Goal: Task Accomplishment & Management: Complete application form

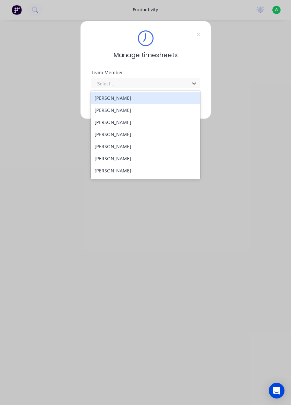
click at [112, 120] on div "[PERSON_NAME]" at bounding box center [145, 122] width 109 height 12
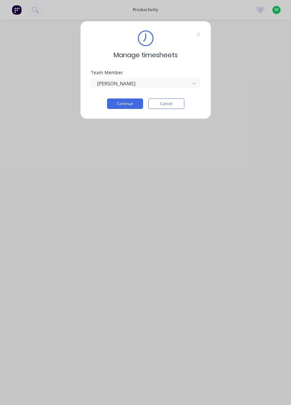
click at [126, 103] on button "Continue" at bounding box center [125, 103] width 36 height 10
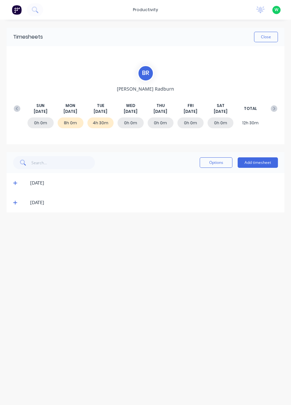
click at [258, 161] on button "Add timesheet" at bounding box center [257, 162] width 40 height 10
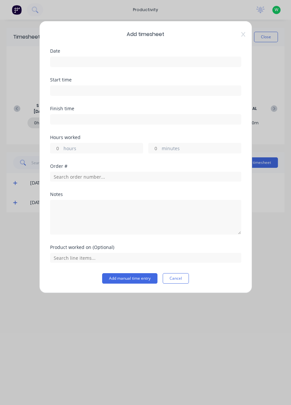
click at [75, 59] on input at bounding box center [145, 62] width 190 height 10
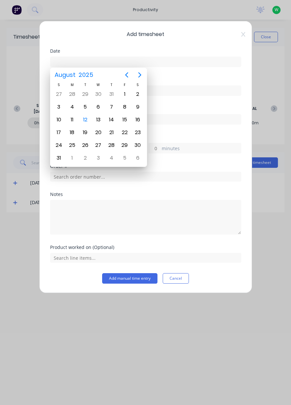
click at [85, 120] on div "12" at bounding box center [85, 120] width 10 height 10
type input "[DATE]"
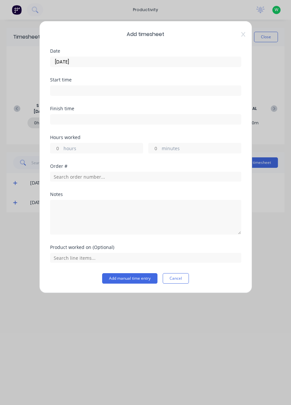
click at [58, 149] on input "hours" at bounding box center [55, 148] width 11 height 10
type input "3"
click at [156, 148] on input "minutes" at bounding box center [153, 148] width 11 height 10
type input "30"
click at [74, 174] on input "text" at bounding box center [145, 177] width 191 height 10
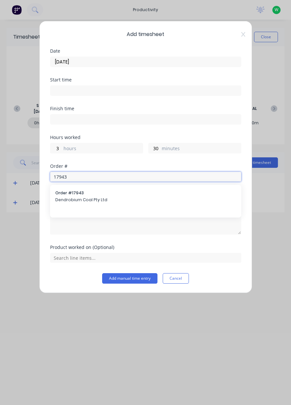
type input "17943"
click at [75, 193] on span "Order # 17943" at bounding box center [145, 193] width 180 height 6
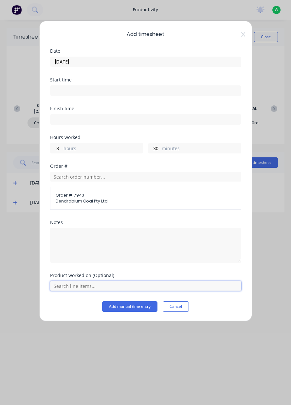
click at [75, 286] on input "text" at bounding box center [145, 286] width 191 height 10
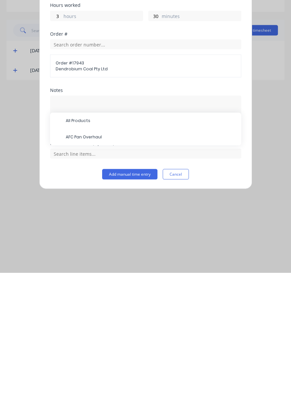
click at [85, 267] on span "AFC Pan Overhaul" at bounding box center [151, 269] width 170 height 6
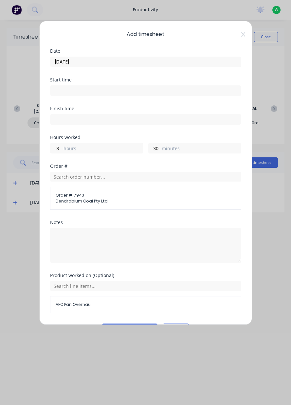
scroll to position [17, 0]
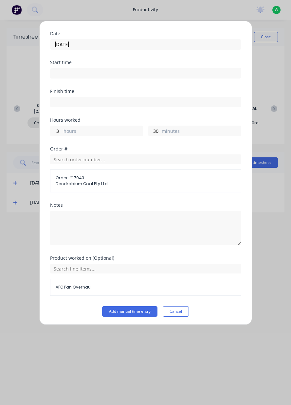
click at [133, 312] on button "Add manual time entry" at bounding box center [129, 311] width 55 height 10
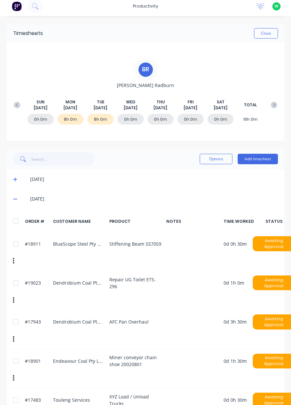
scroll to position [0, 0]
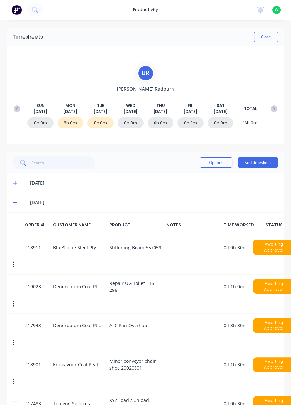
click at [262, 39] on button "Close" at bounding box center [266, 37] width 24 height 10
